Goal: Navigation & Orientation: Go to known website

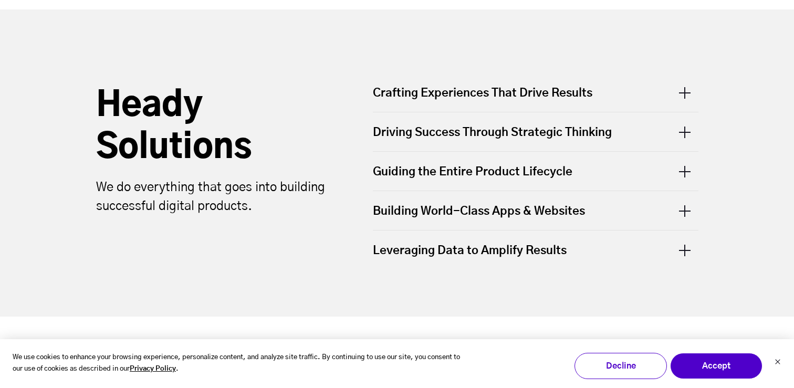
scroll to position [350, 0]
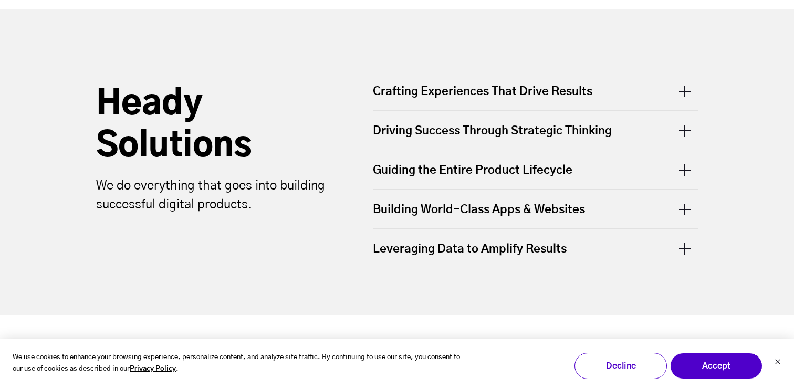
click at [464, 92] on div "Crafting Experiences That Drive Results" at bounding box center [536, 97] width 326 height 27
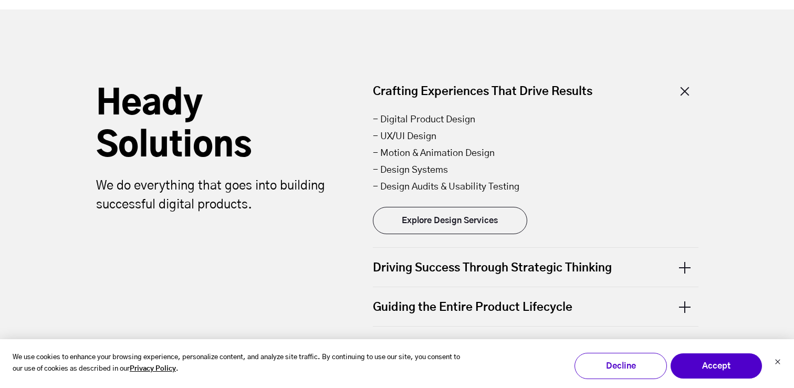
click at [464, 92] on div "Crafting Experiences That Drive Results" at bounding box center [536, 97] width 326 height 27
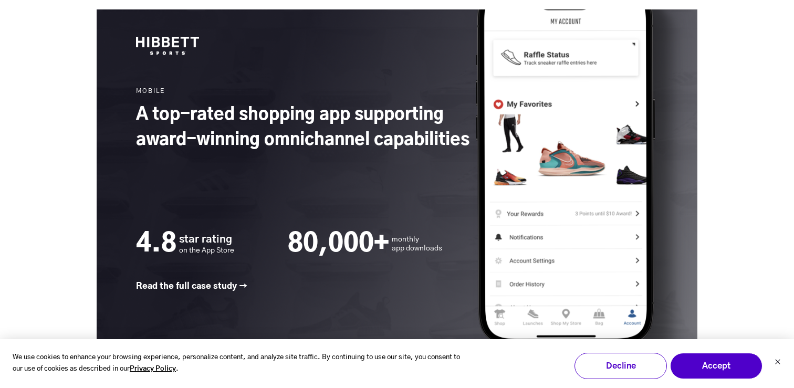
scroll to position [1714, 0]
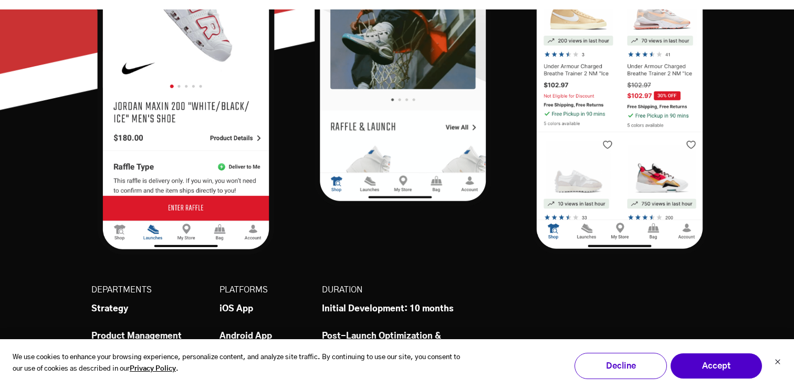
scroll to position [433, 0]
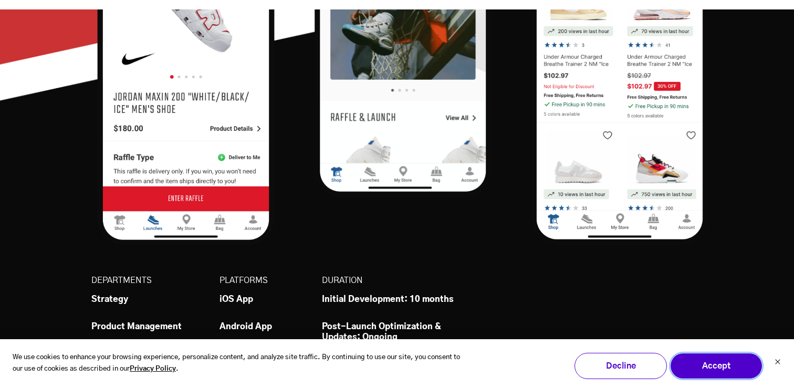
drag, startPoint x: 746, startPoint y: 370, endPoint x: 650, endPoint y: 321, distance: 107.4
click at [743, 369] on button "Accept" at bounding box center [716, 366] width 92 height 26
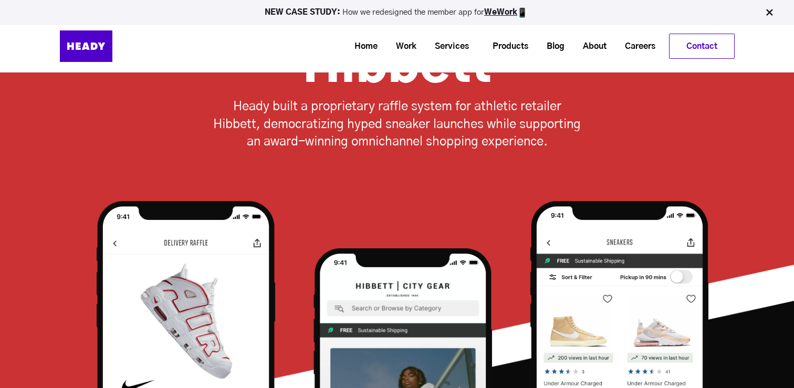
scroll to position [0, 0]
